Goal: Transaction & Acquisition: Book appointment/travel/reservation

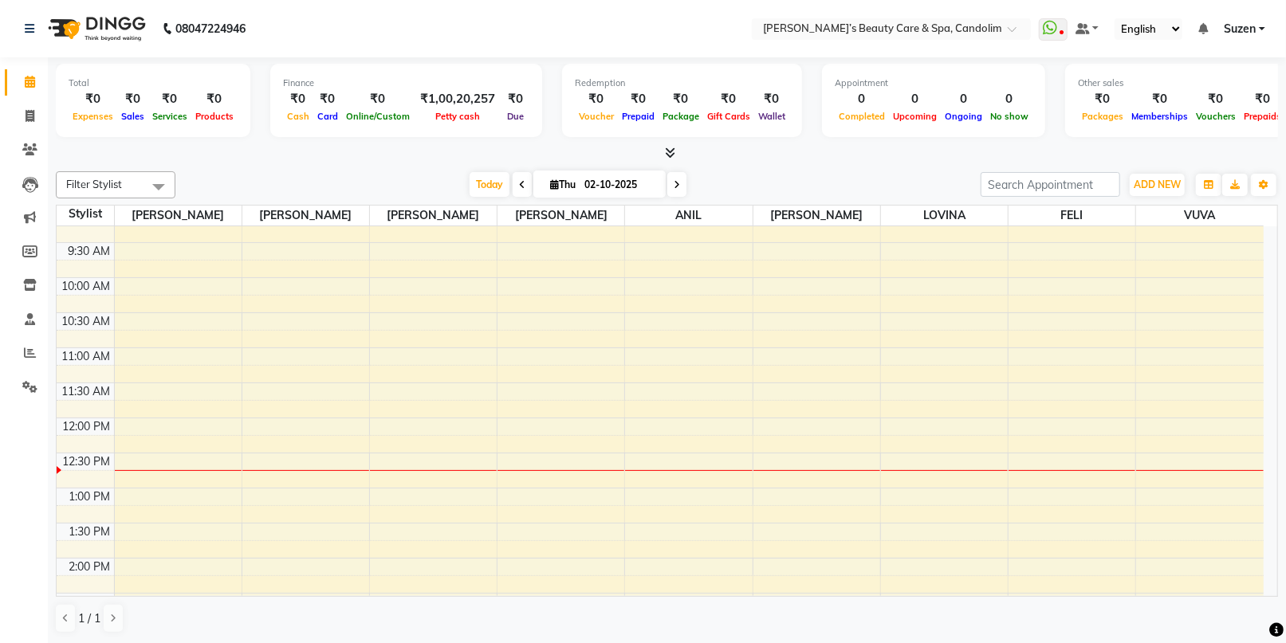
scroll to position [177, 0]
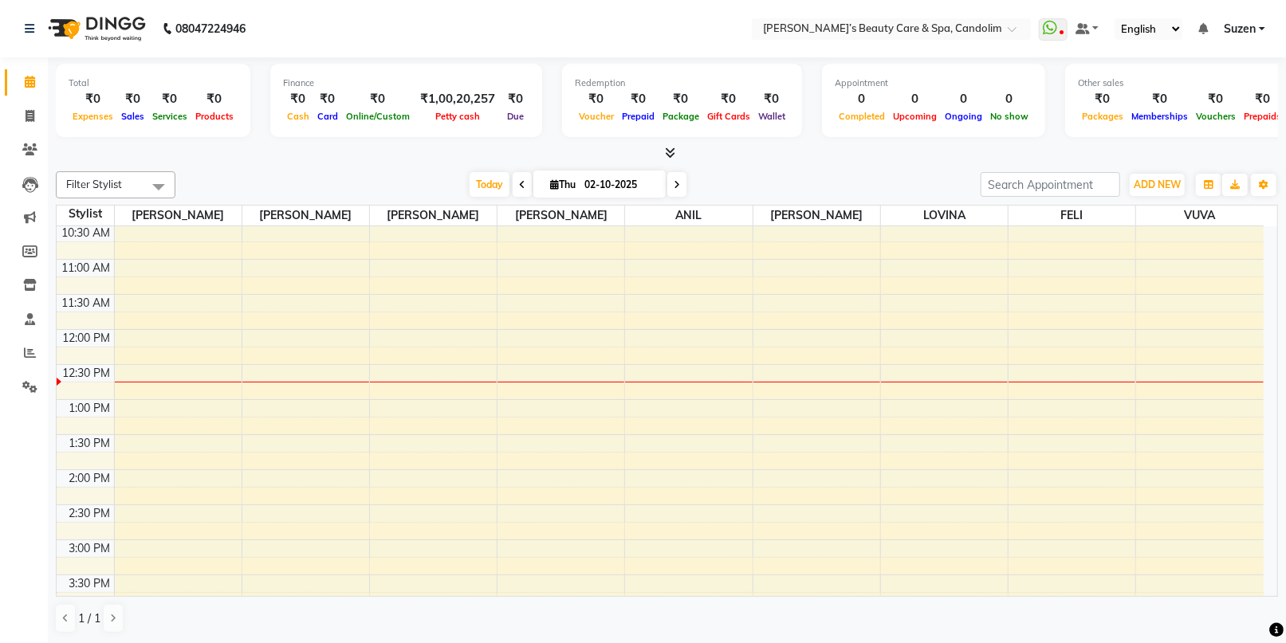
click at [466, 333] on div "8:00 AM 8:30 AM 9:00 AM 9:30 AM 10:00 AM 10:30 AM 11:00 AM 11:30 AM 12:00 PM 12…" at bounding box center [660, 504] width 1207 height 911
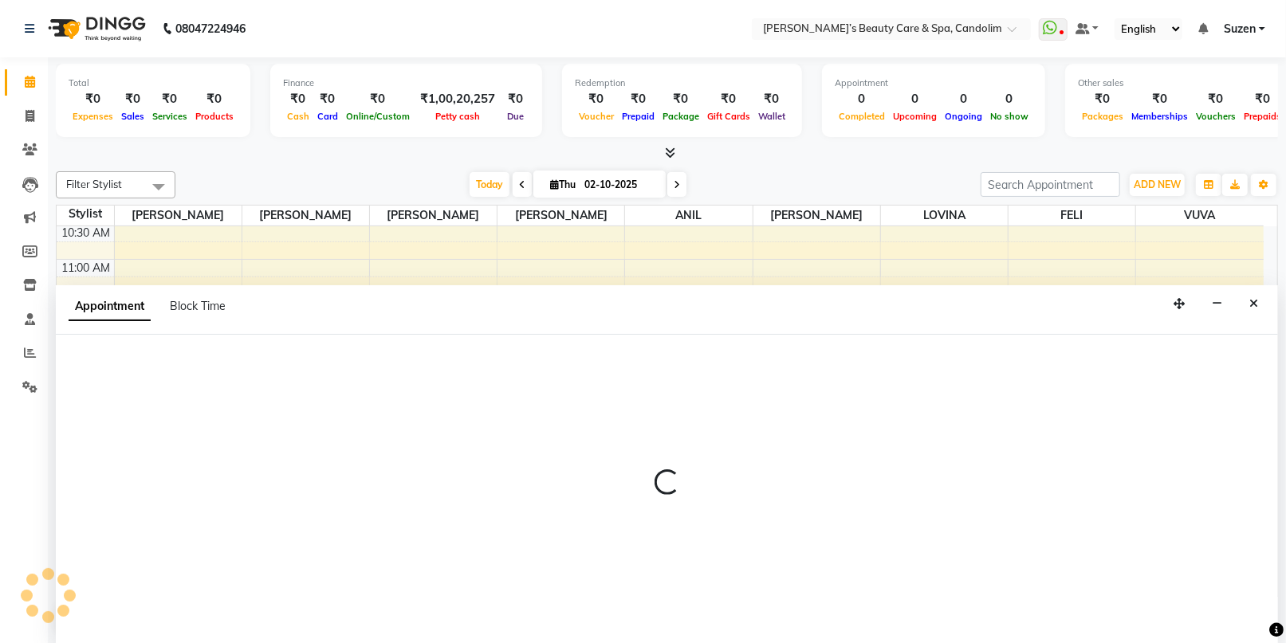
select select "43922"
select select "720"
select select "tentative"
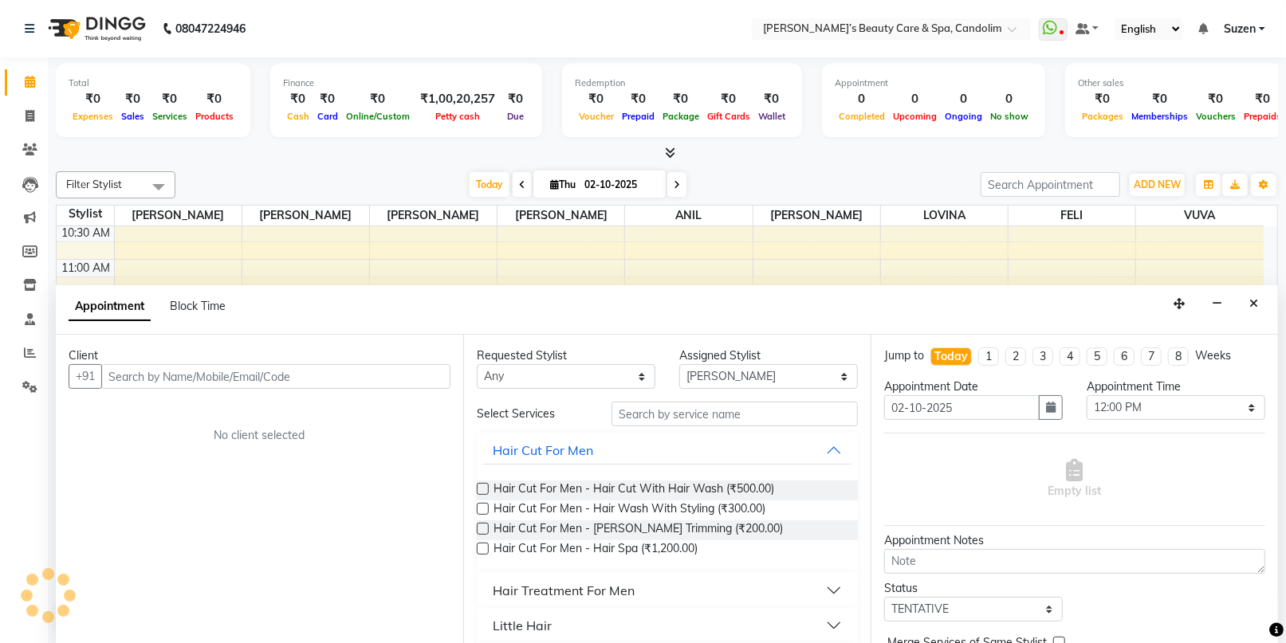
scroll to position [0, 0]
type input "7774050011"
drag, startPoint x: 644, startPoint y: 411, endPoint x: 635, endPoint y: 412, distance: 8.9
click at [643, 411] on input "text" at bounding box center [735, 414] width 246 height 25
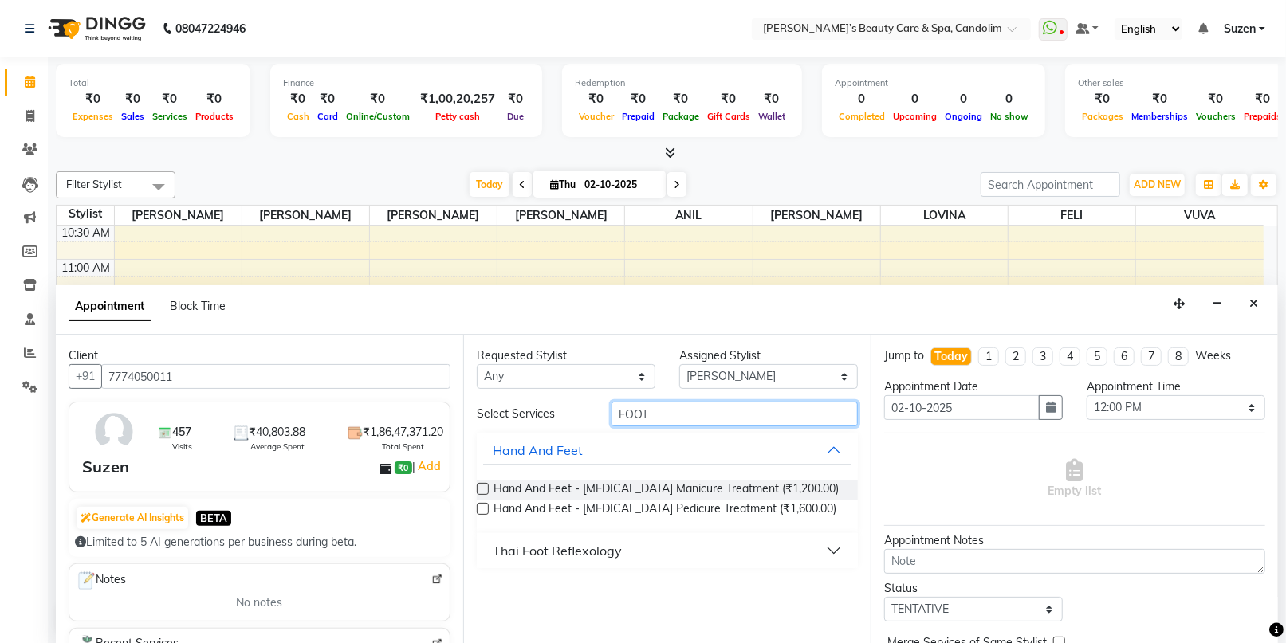
type input "FOOT"
click at [620, 547] on button "Thai Foot Reflexology" at bounding box center [667, 551] width 368 height 29
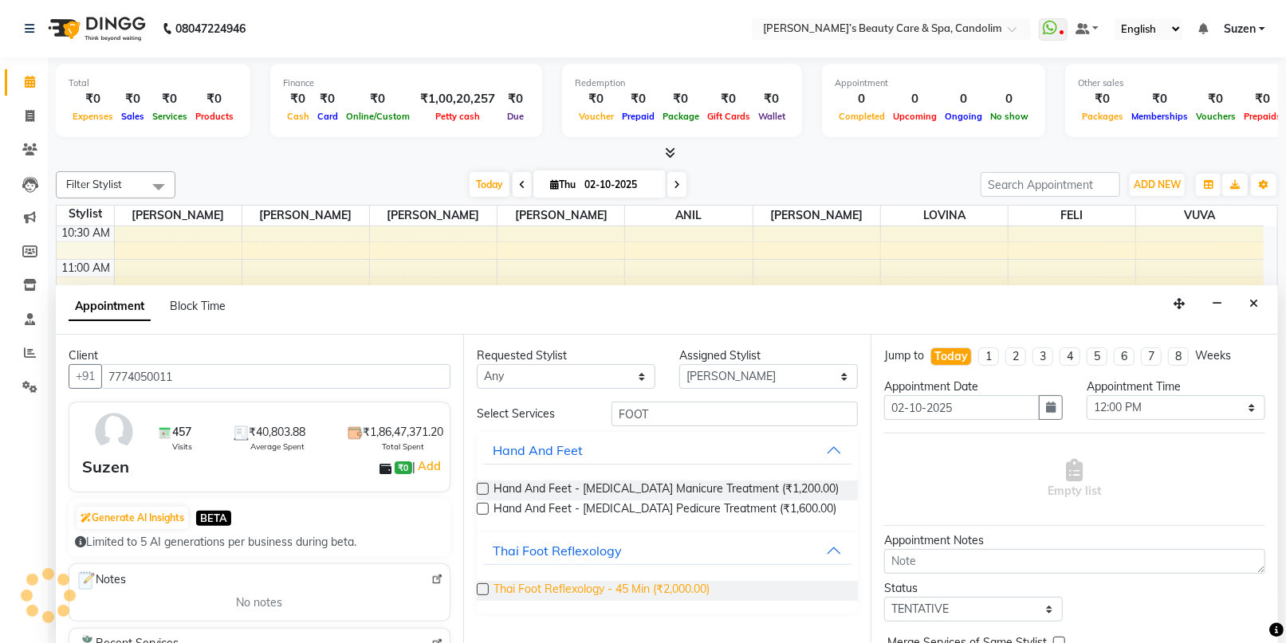
click at [624, 584] on span "Thai Foot Reflexology - 45 Min (₹2,000.00)" at bounding box center [602, 591] width 216 height 20
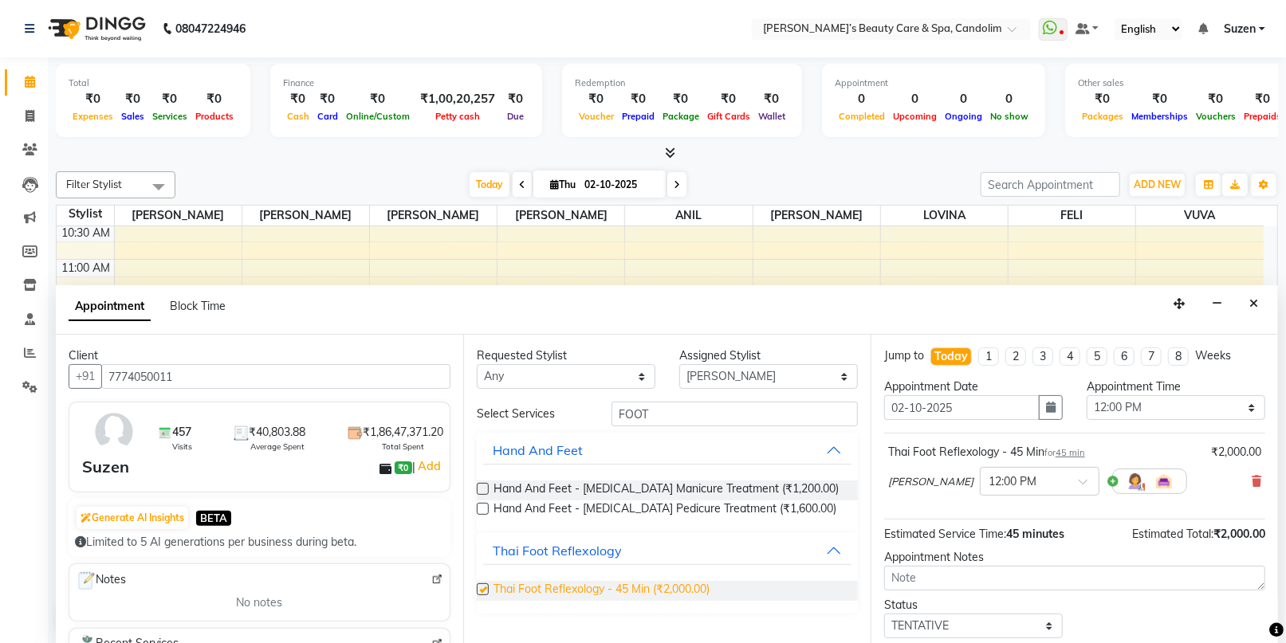
checkbox input "false"
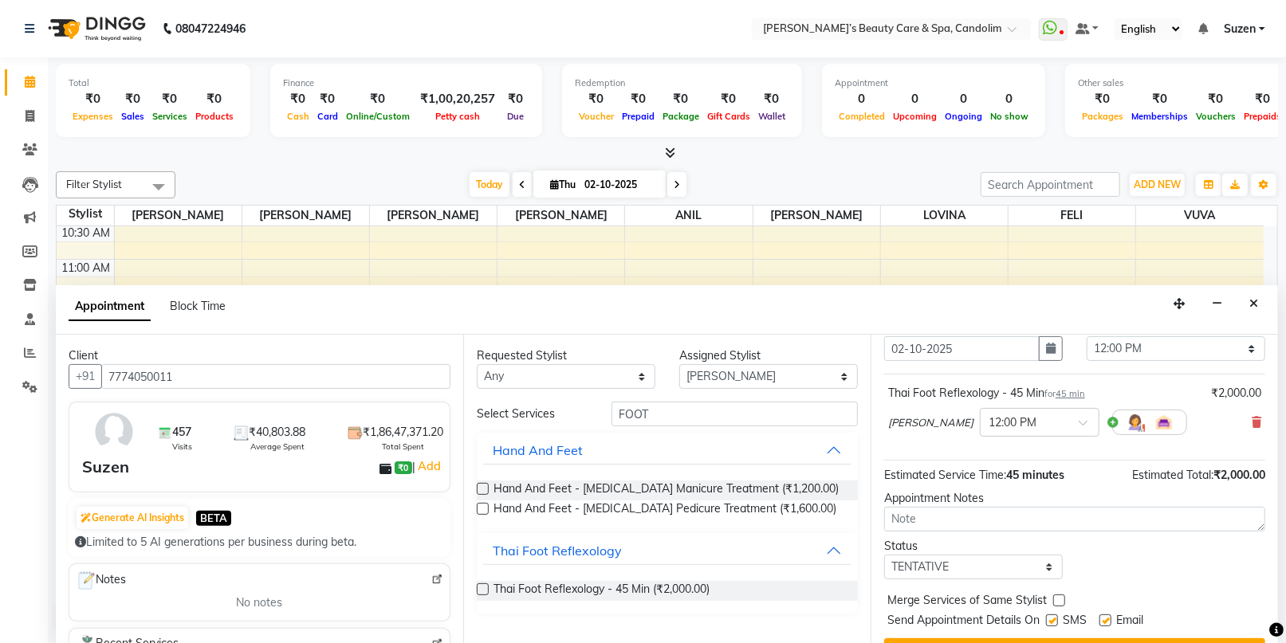
scroll to position [94, 0]
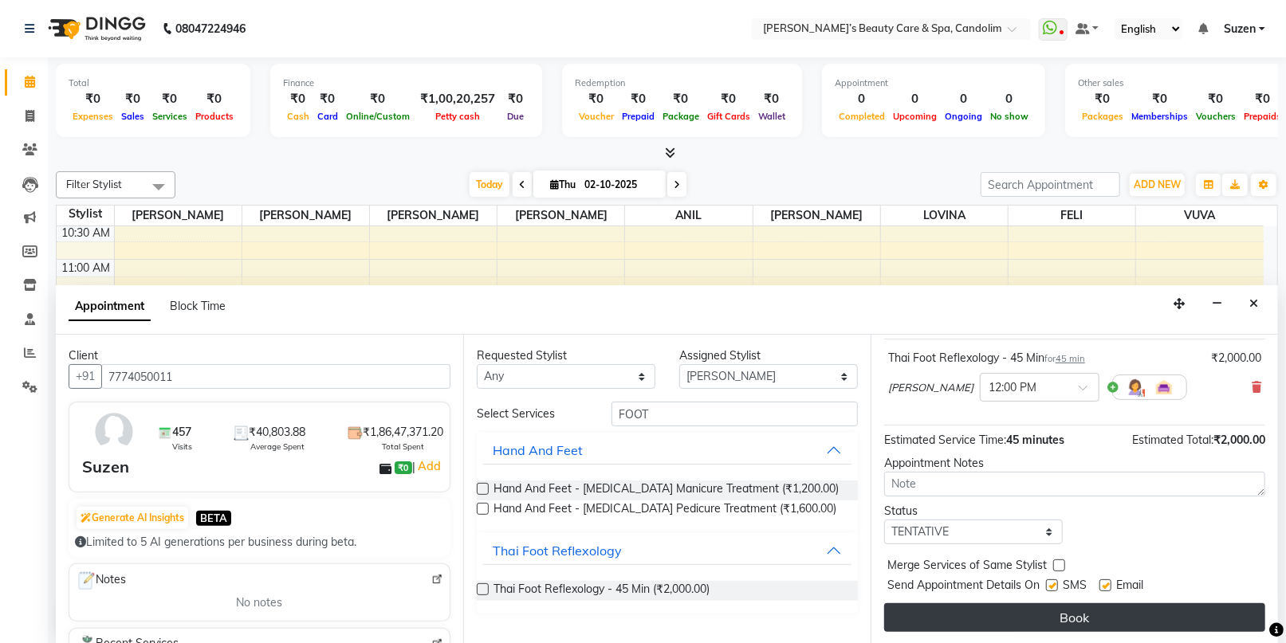
click at [1057, 612] on button "Book" at bounding box center [1074, 618] width 381 height 29
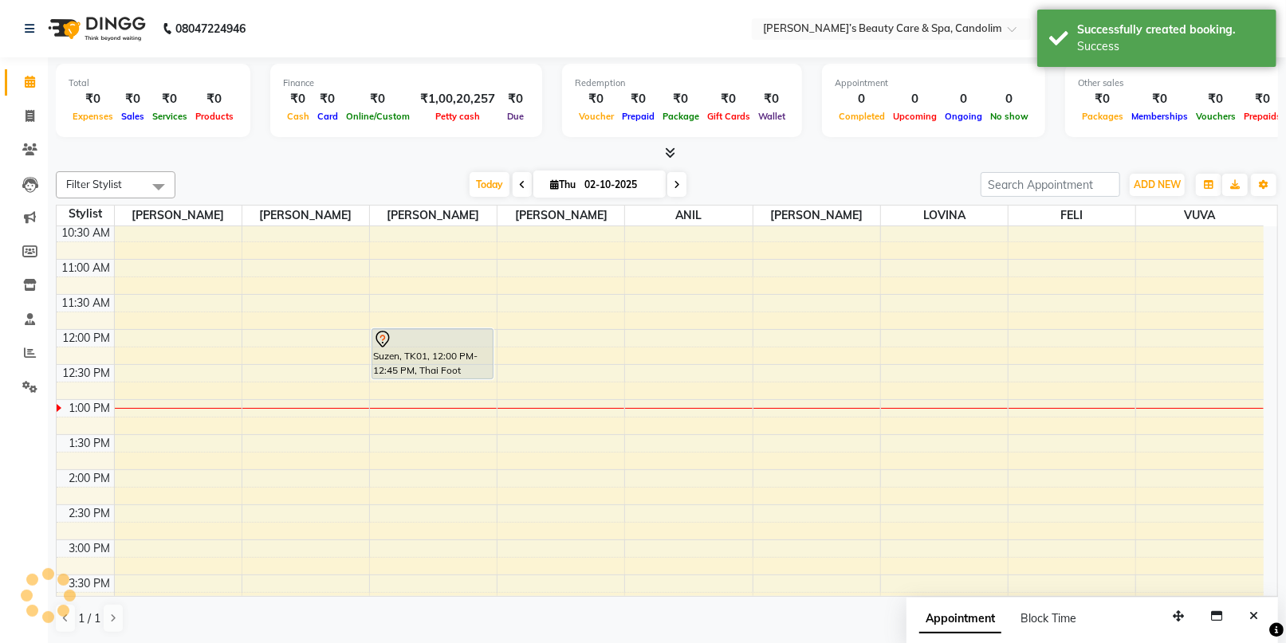
scroll to position [0, 0]
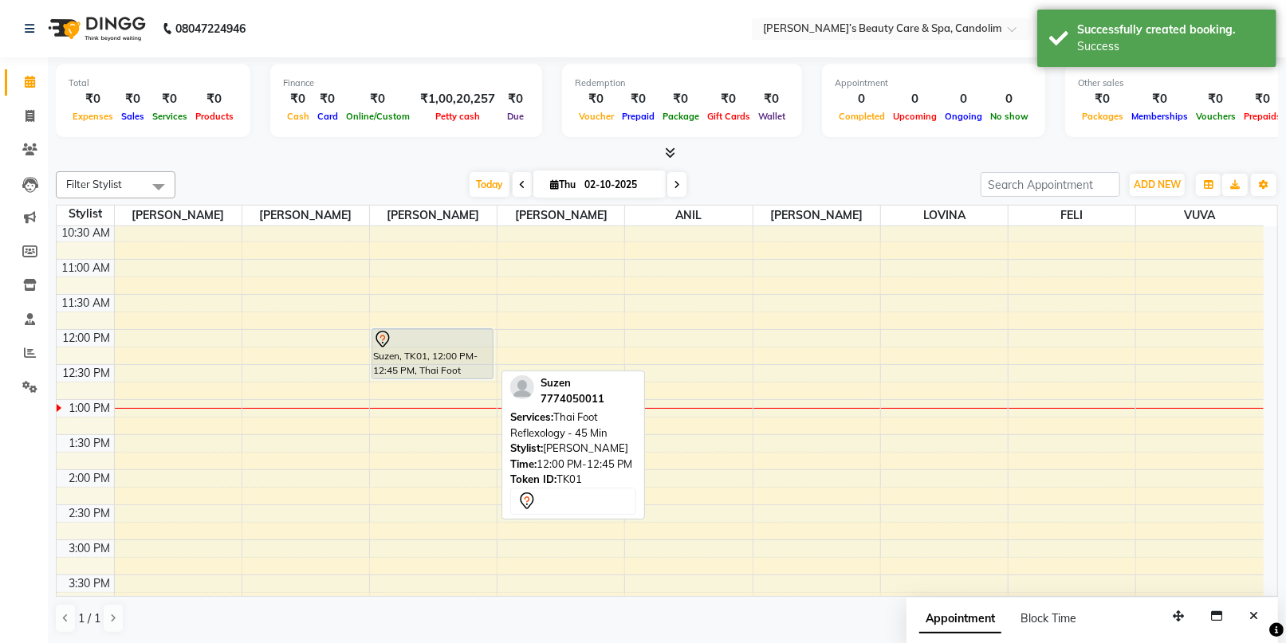
click at [430, 346] on div at bounding box center [432, 339] width 119 height 19
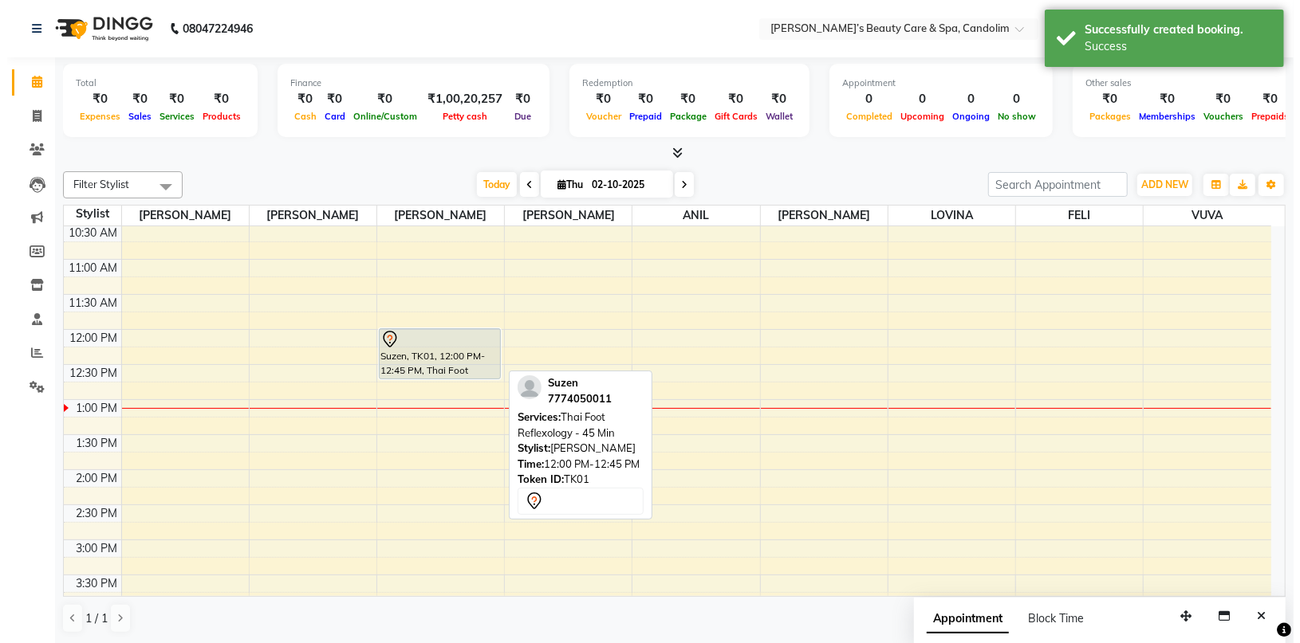
select select "7"
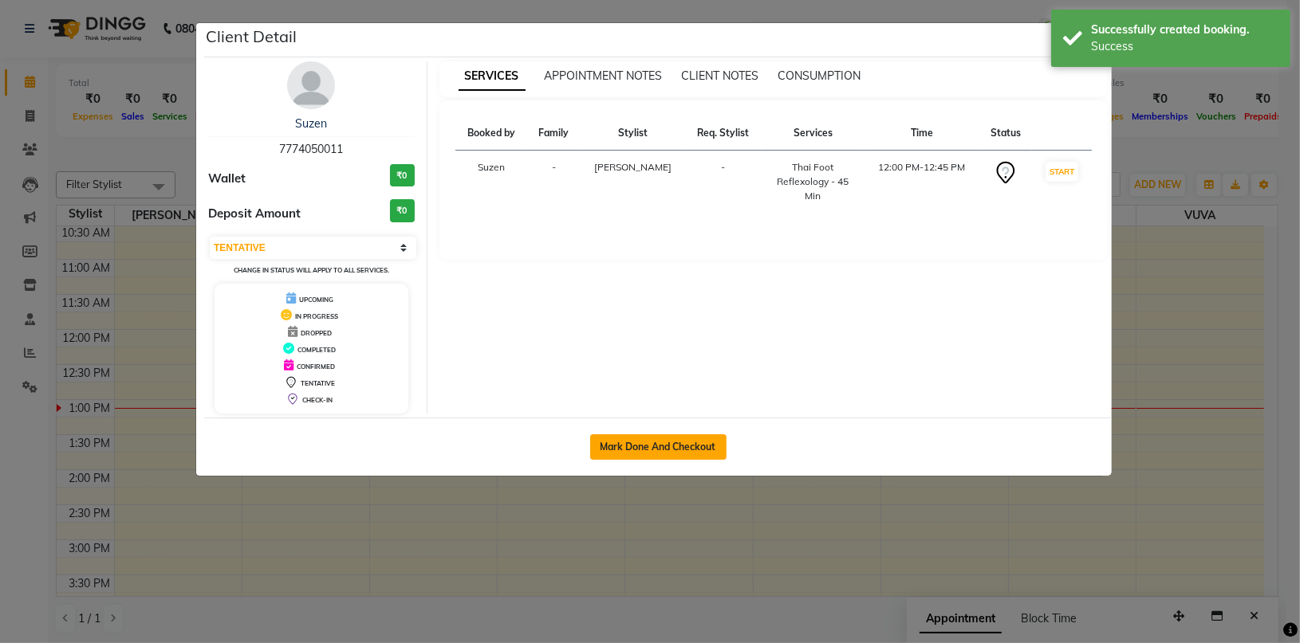
click at [663, 444] on button "Mark Done And Checkout" at bounding box center [658, 448] width 136 height 26
select select "service"
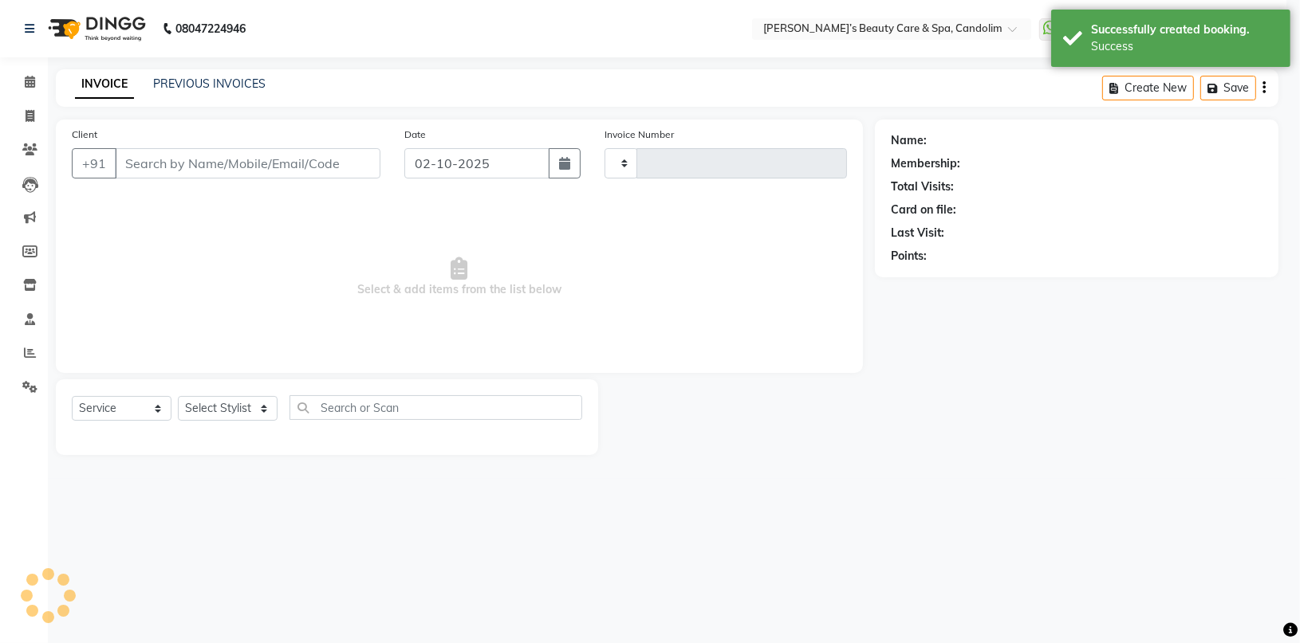
type input "1222"
select select "6059"
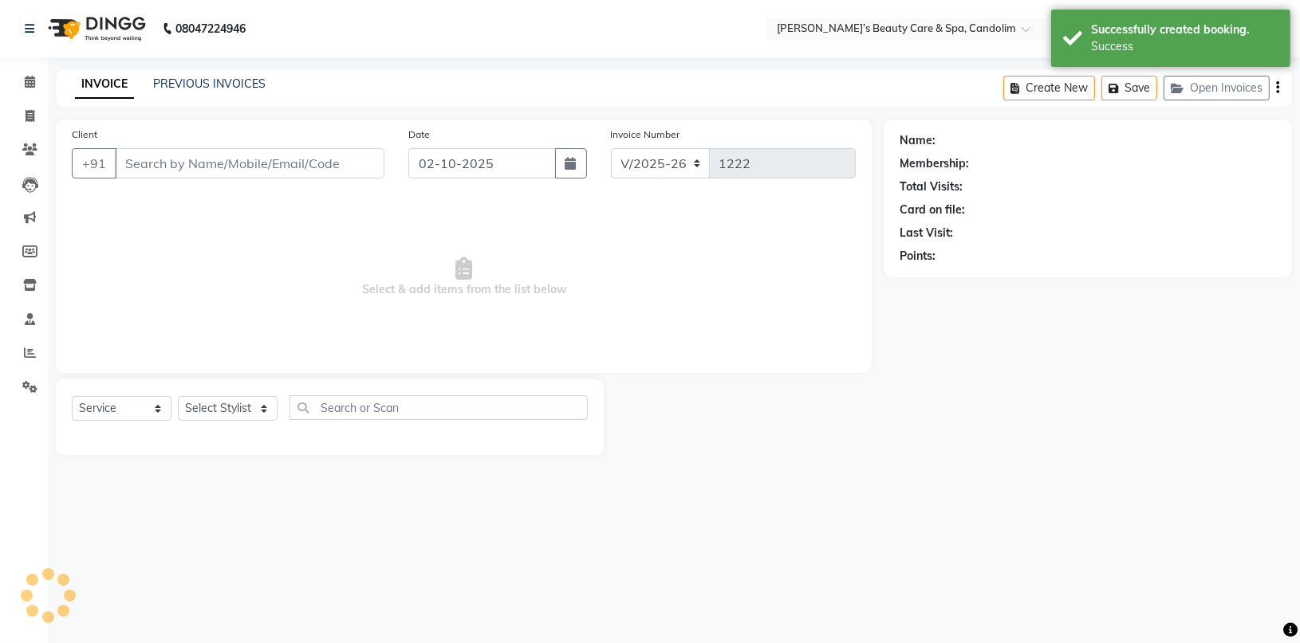
type input "7774050011"
select select "43922"
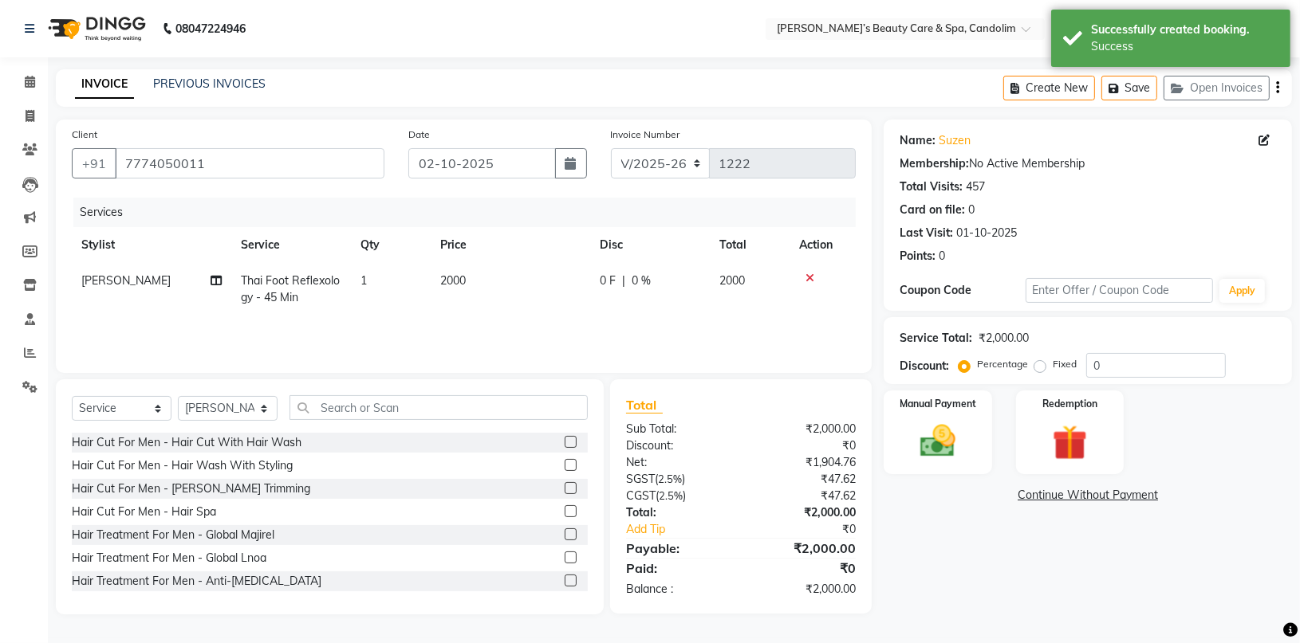
click at [490, 289] on td "2000" at bounding box center [510, 289] width 159 height 53
select select "43922"
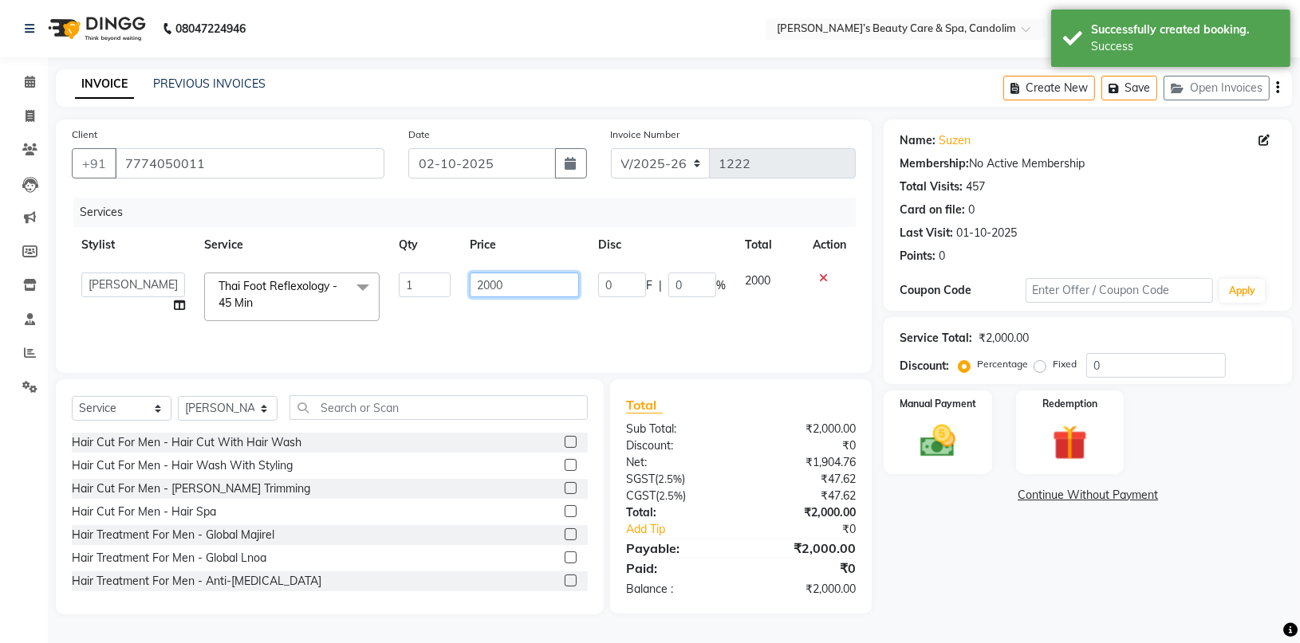
click at [512, 282] on input "2000" at bounding box center [524, 285] width 108 height 25
type input "2100"
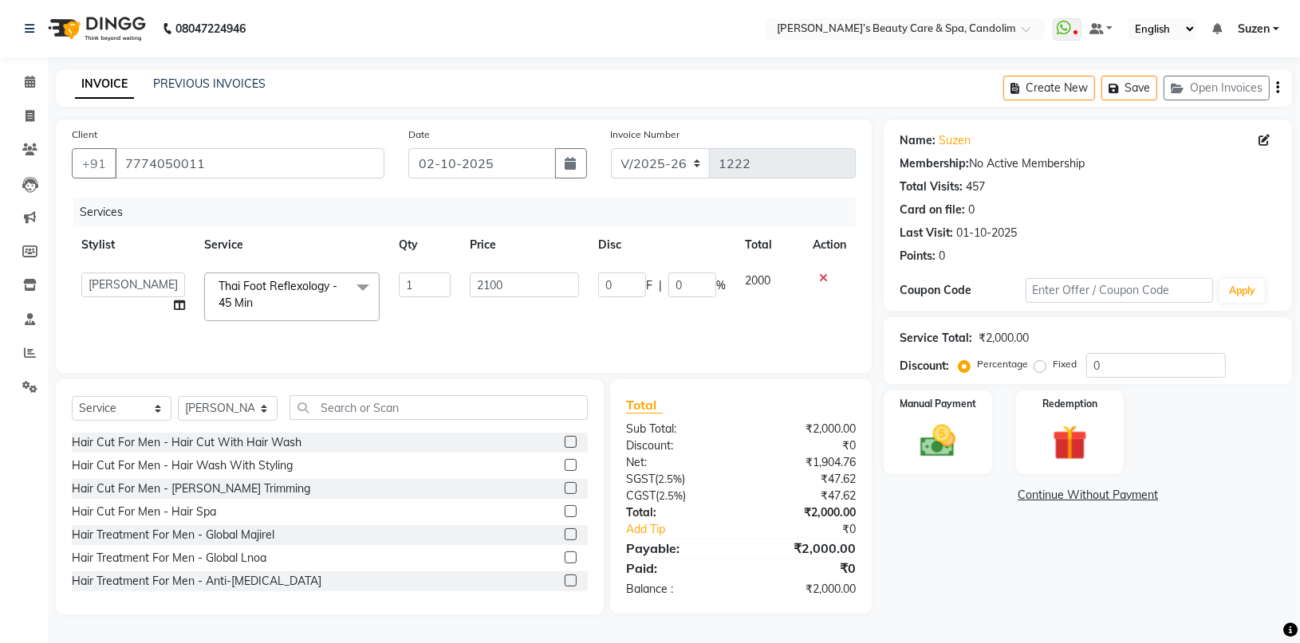
click at [821, 322] on div "Services Stylist Service Qty Price Disc Total Action [PERSON_NAME] [PERSON_NAME…" at bounding box center [464, 277] width 784 height 159
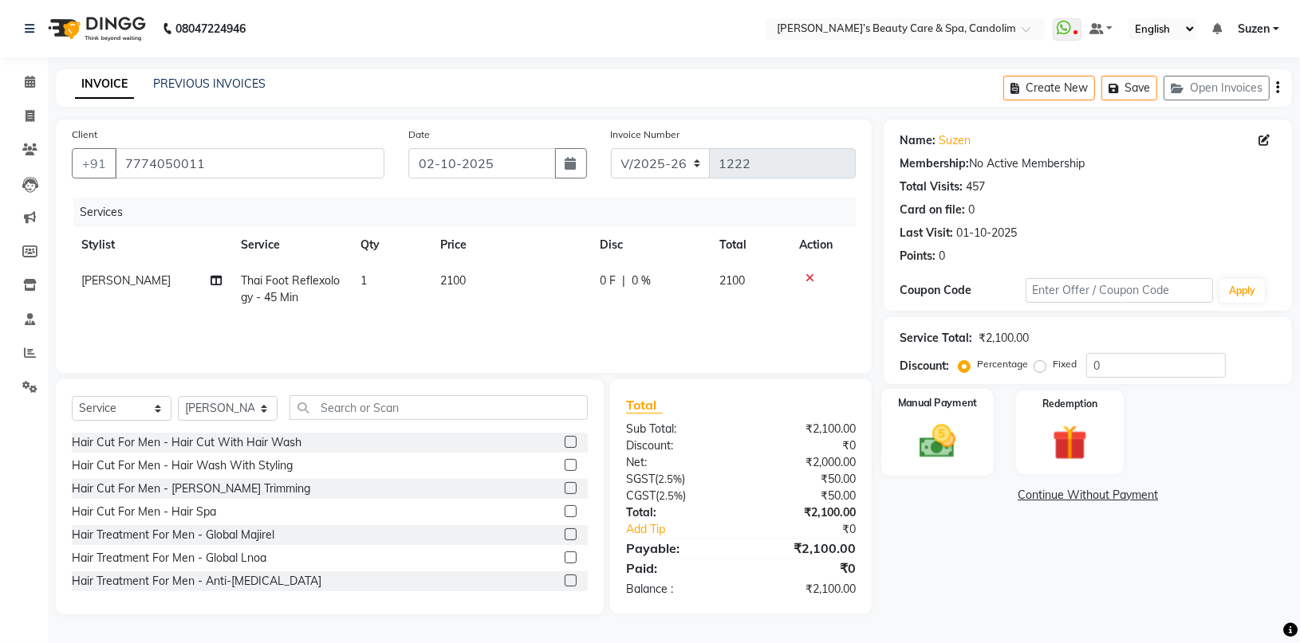
click at [940, 431] on img at bounding box center [937, 441] width 59 height 42
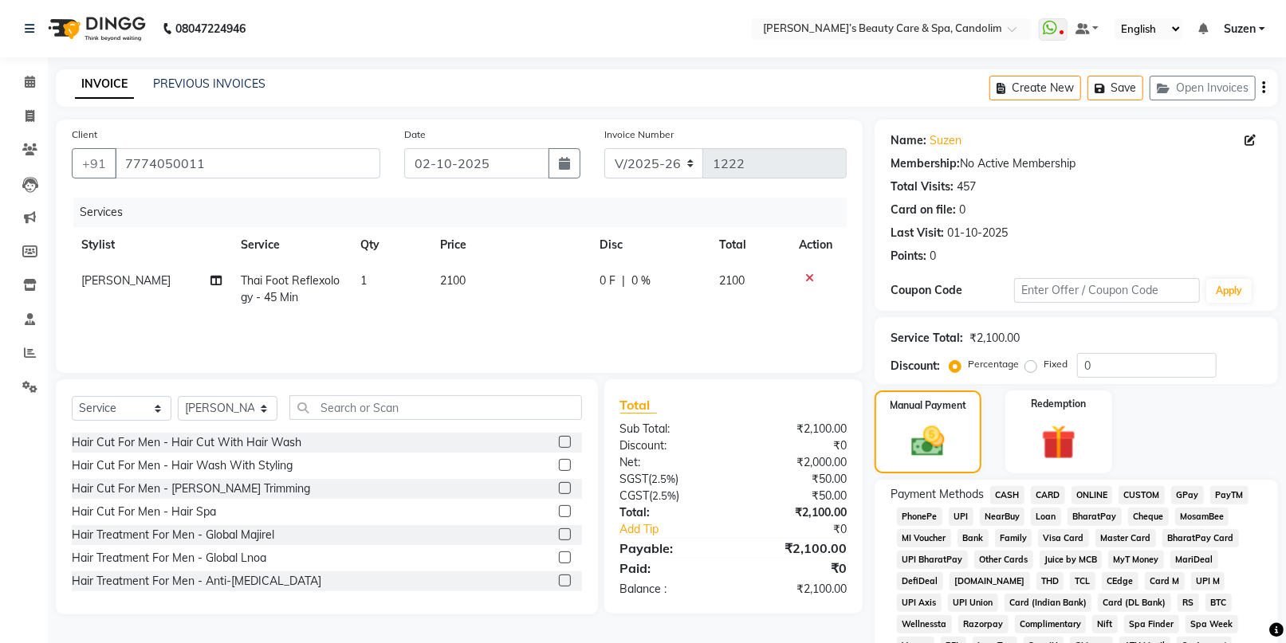
click at [1009, 489] on span "CASH" at bounding box center [1007, 495] width 34 height 18
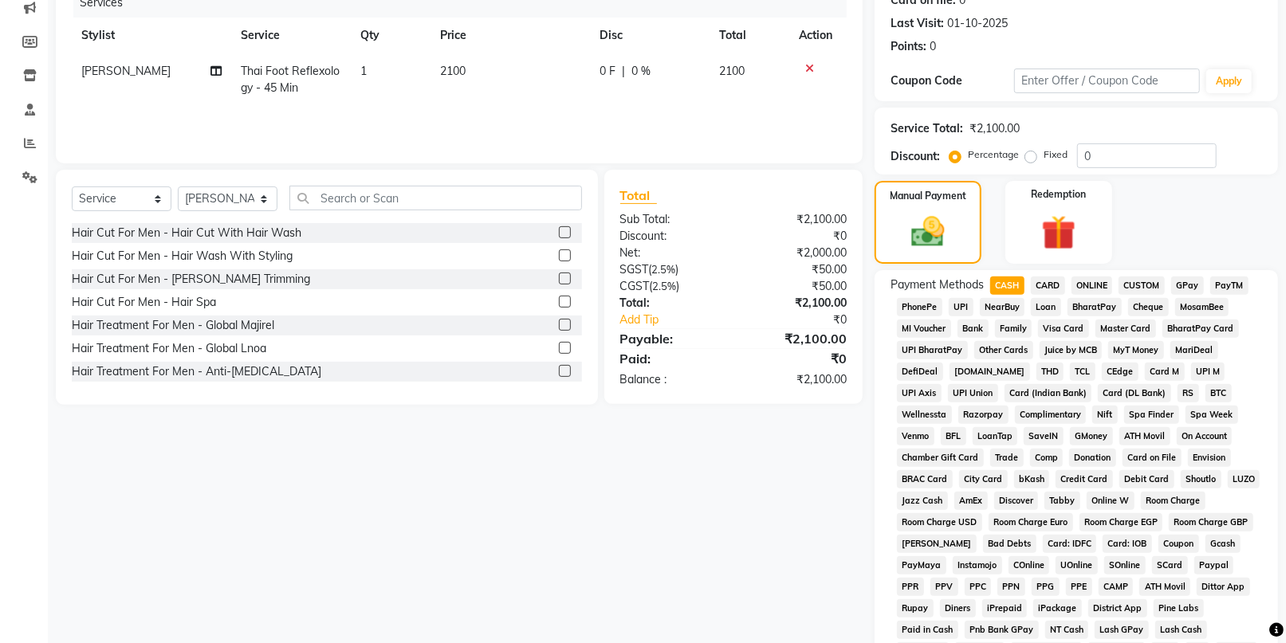
scroll to position [354, 0]
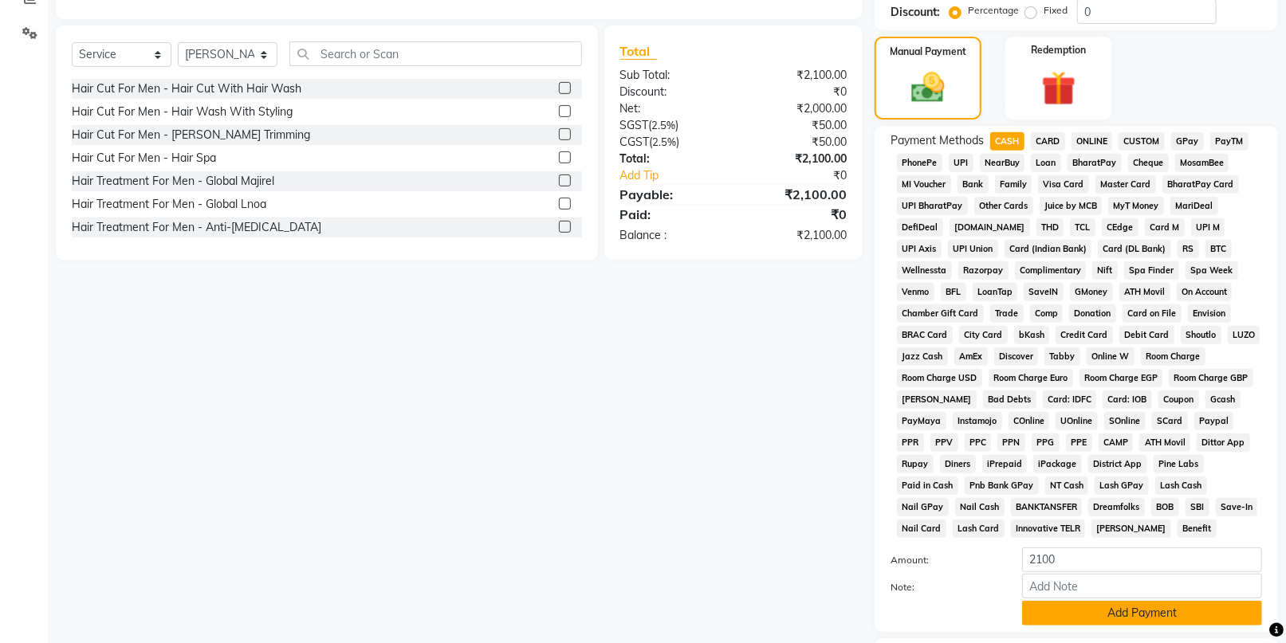
click at [1085, 608] on button "Add Payment" at bounding box center [1142, 613] width 240 height 25
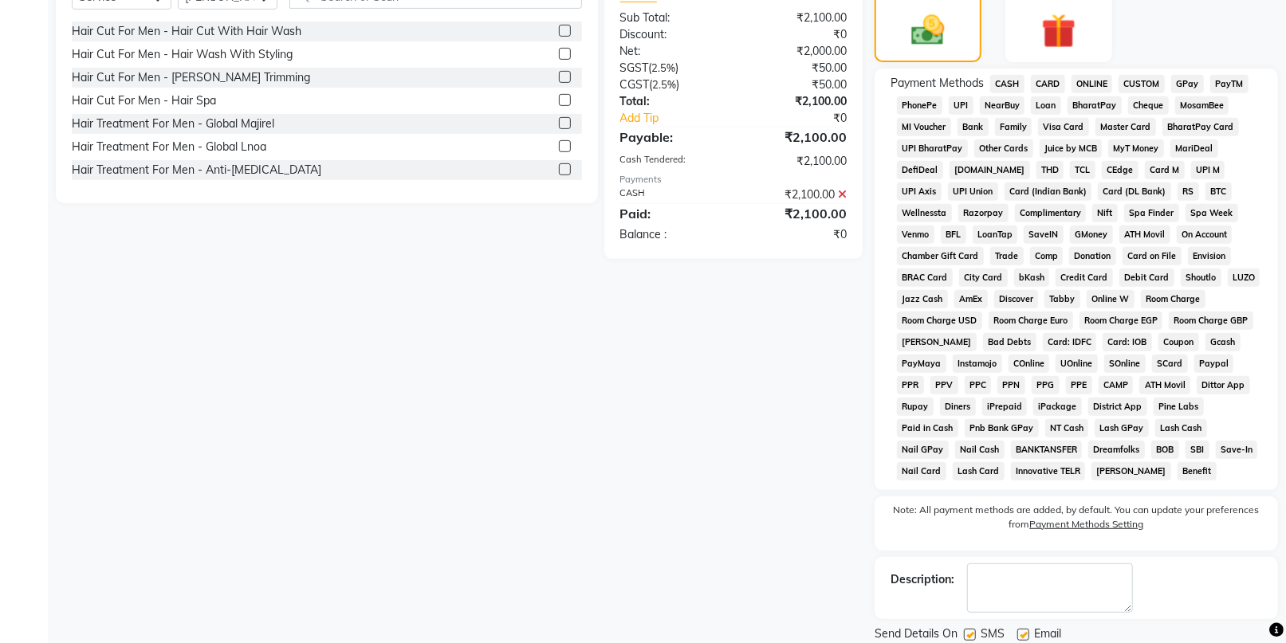
scroll to position [465, 0]
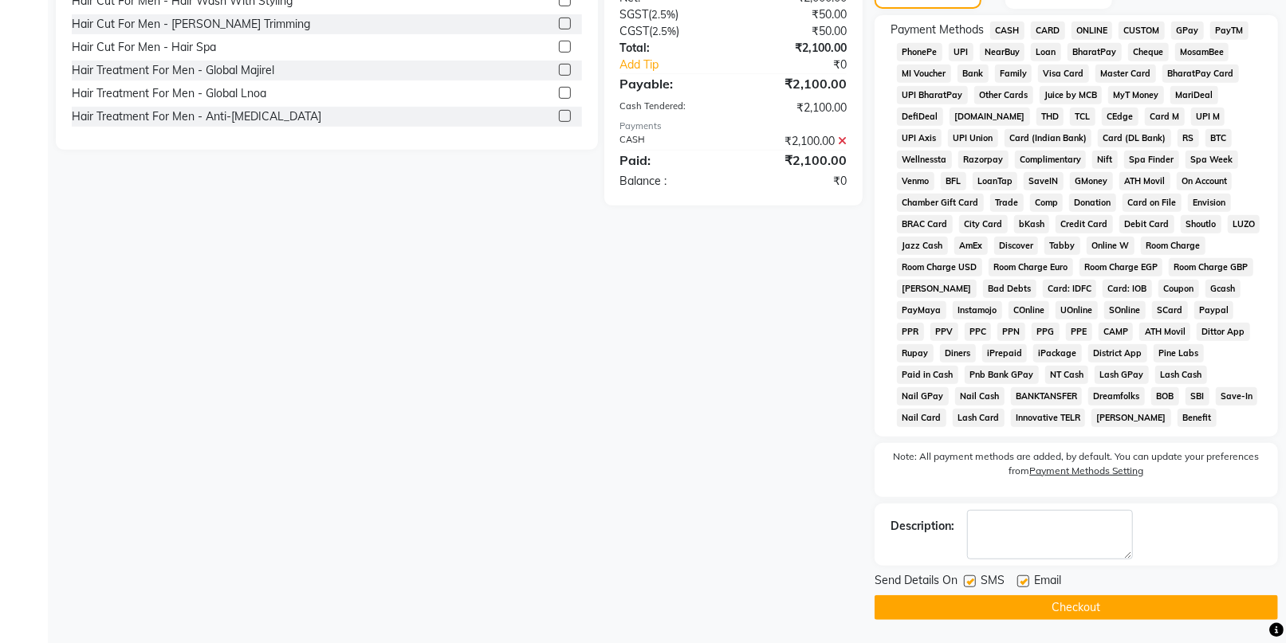
click at [1090, 604] on button "Checkout" at bounding box center [1076, 608] width 403 height 25
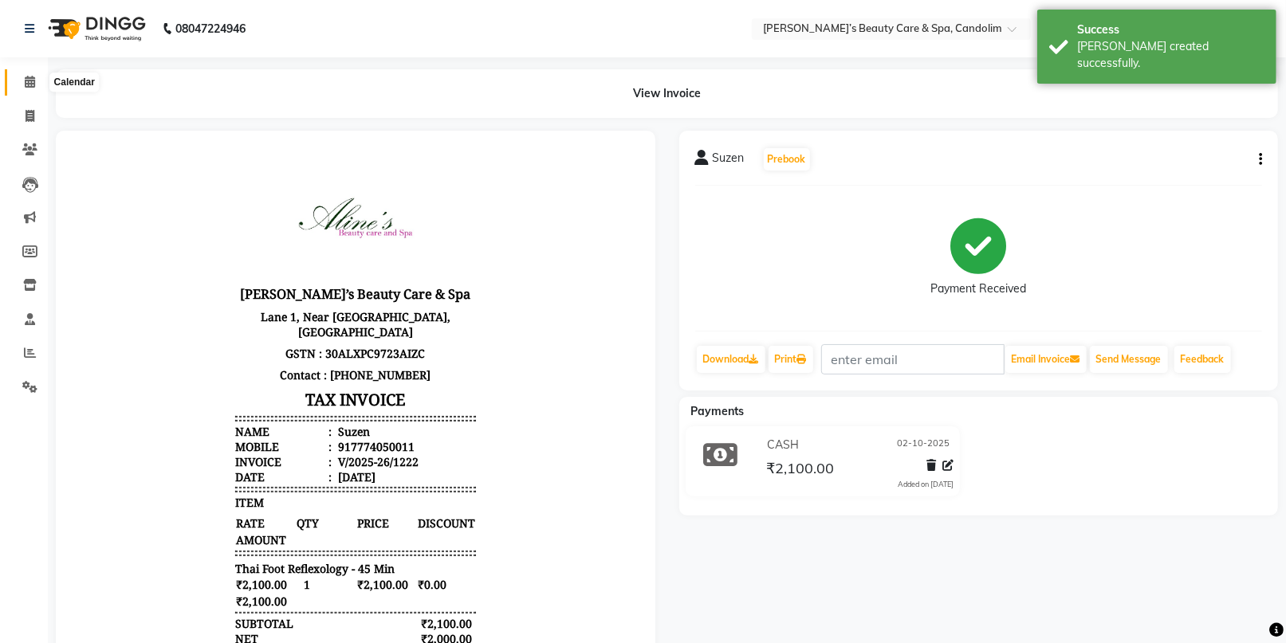
click at [27, 81] on icon at bounding box center [30, 82] width 10 height 12
